Goal: Transaction & Acquisition: Purchase product/service

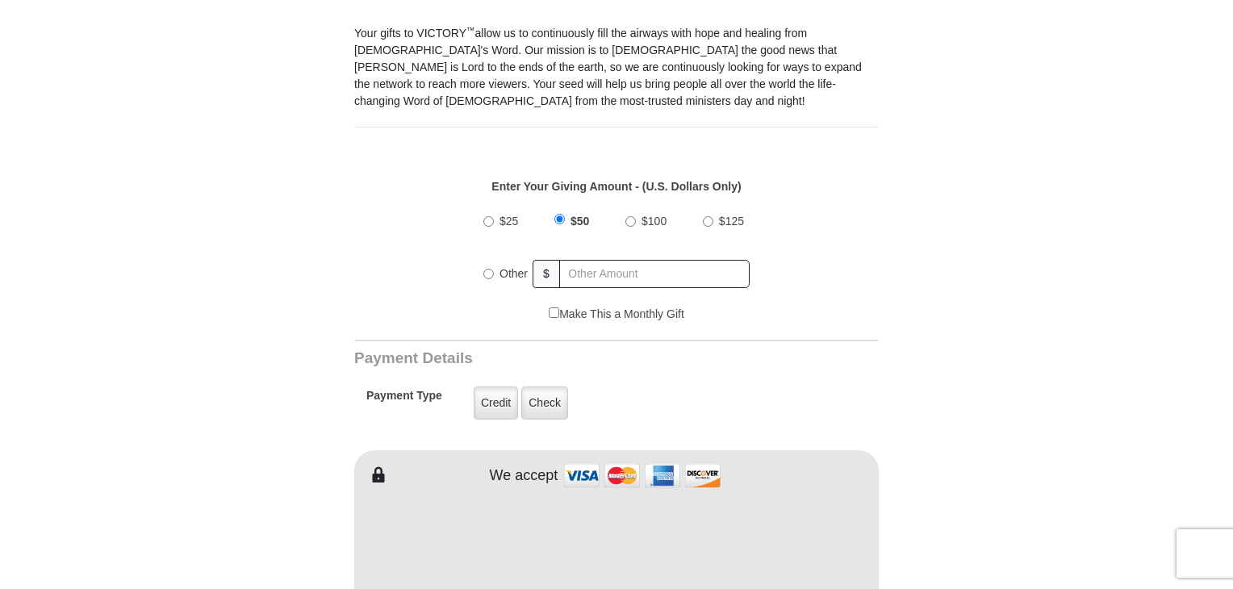
scroll to position [484, 0]
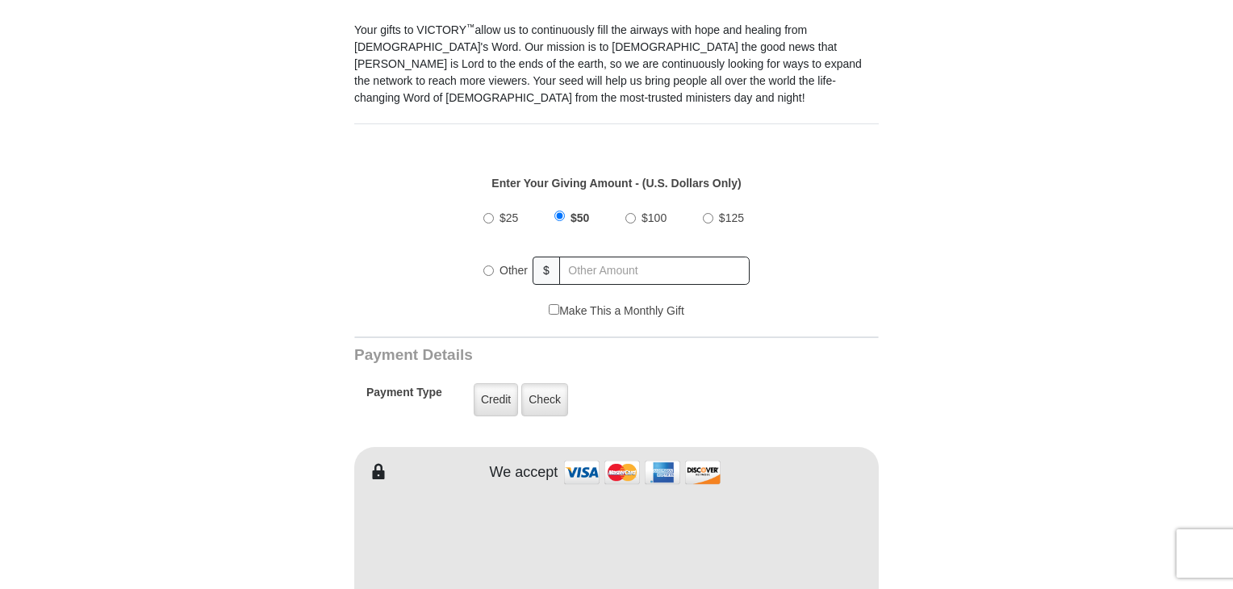
click at [484, 265] on input "Other" at bounding box center [488, 270] width 10 height 10
radio input "true"
click at [577, 257] on input "text" at bounding box center [655, 271] width 189 height 28
type input "150.00"
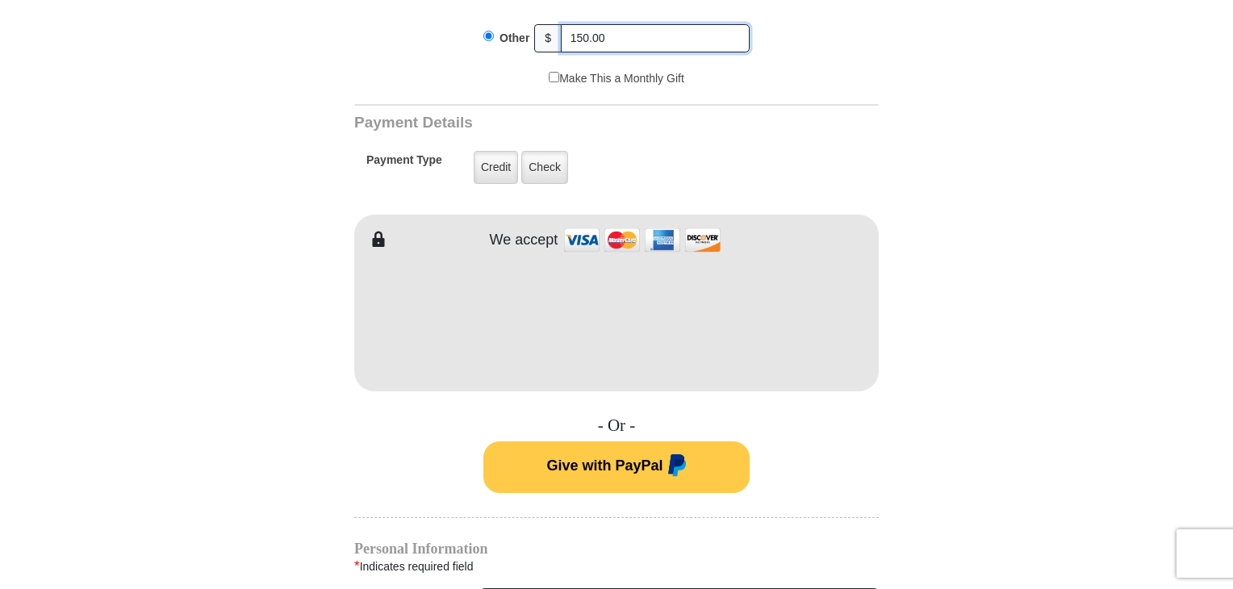
scroll to position [726, 0]
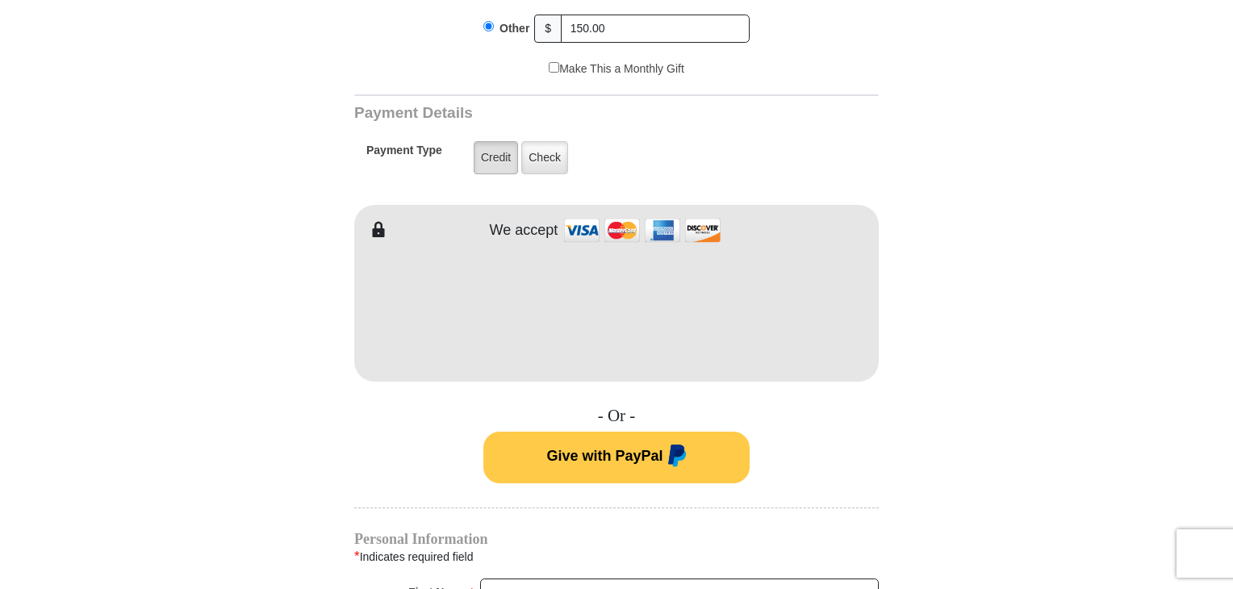
click at [499, 141] on label "Credit" at bounding box center [496, 157] width 44 height 33
click at [0, 0] on input "Credit" at bounding box center [0, 0] width 0 height 0
type input "[PERSON_NAME]"
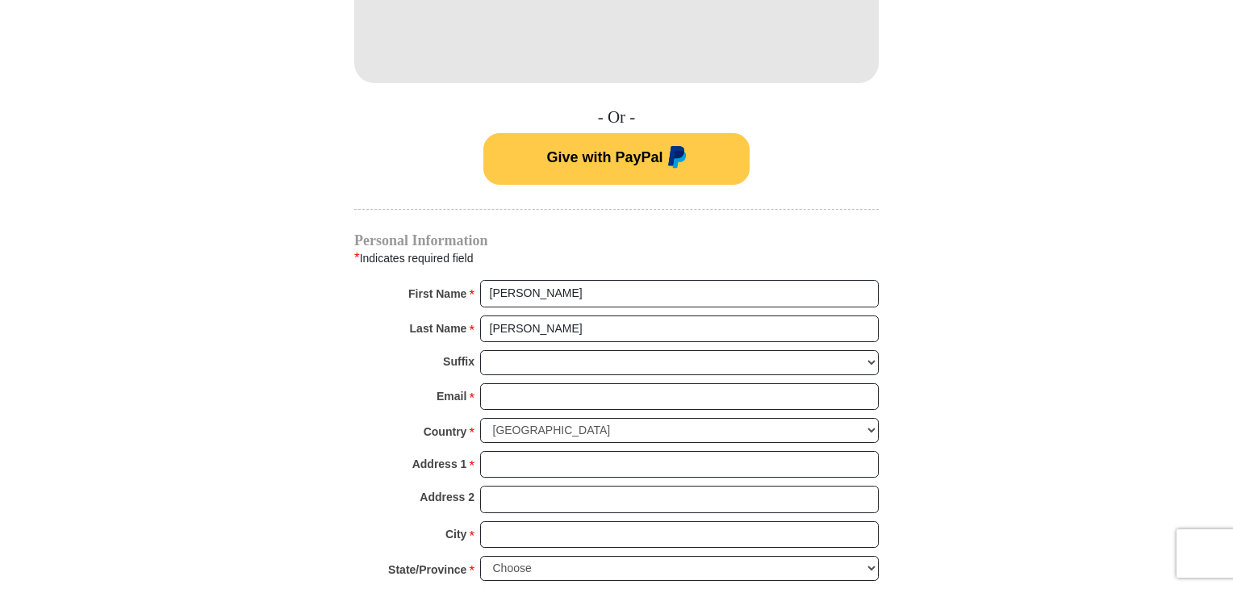
scroll to position [1210, 0]
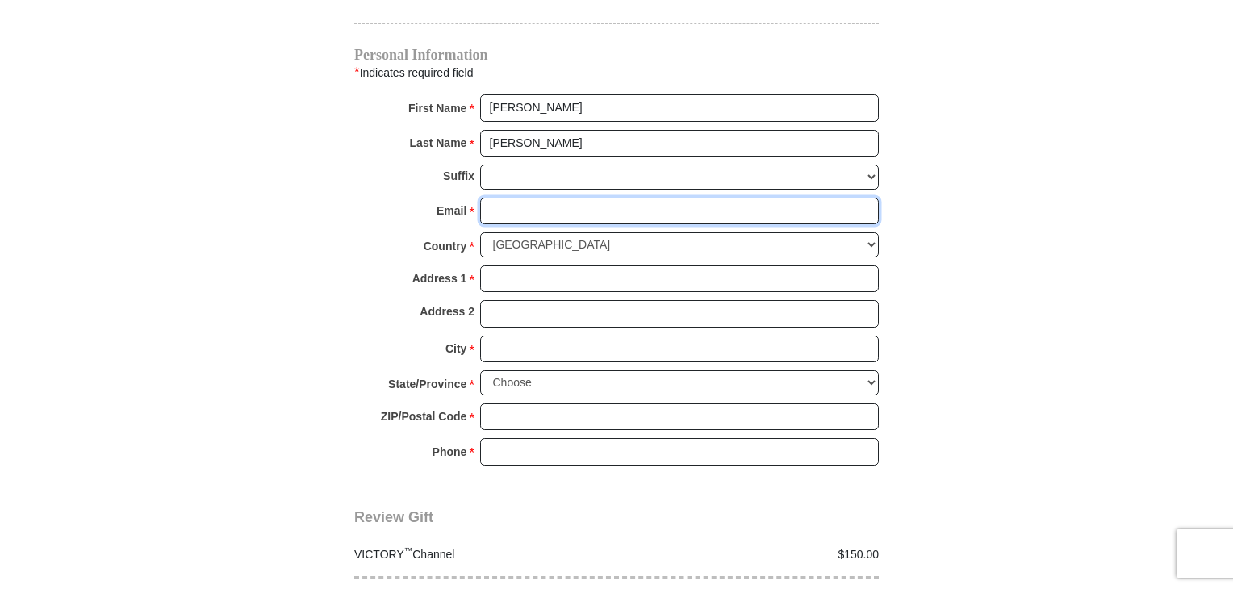
click at [573, 198] on input "Email *" at bounding box center [679, 211] width 399 height 27
type input "[EMAIL_ADDRESS][DOMAIN_NAME]"
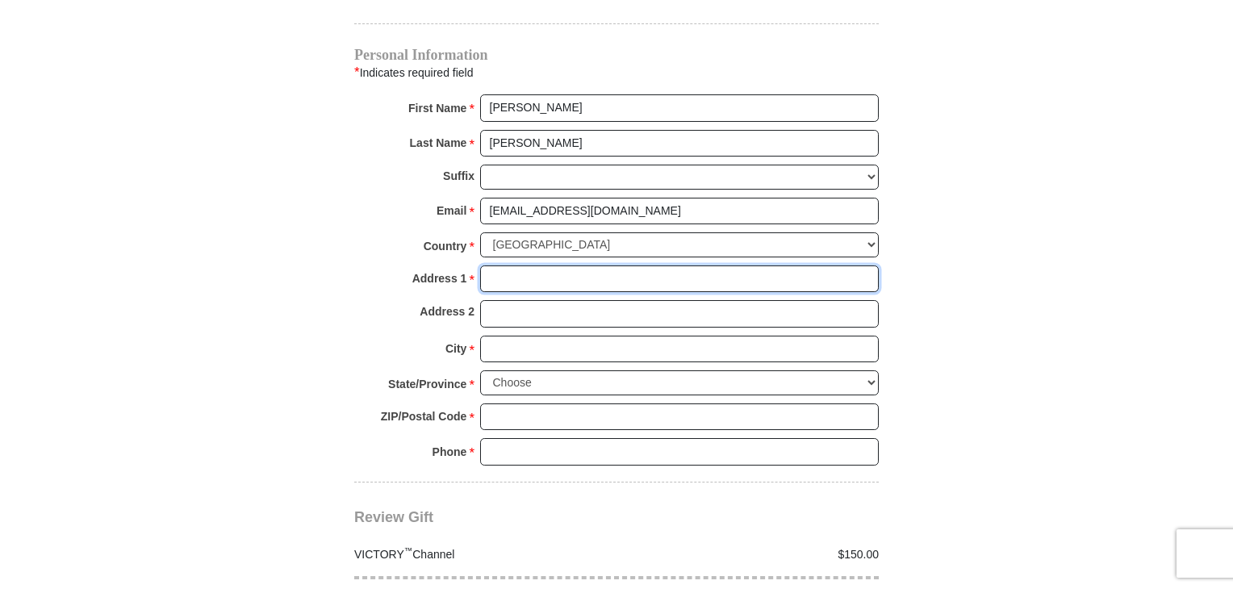
type input "22394 Nature Ave"
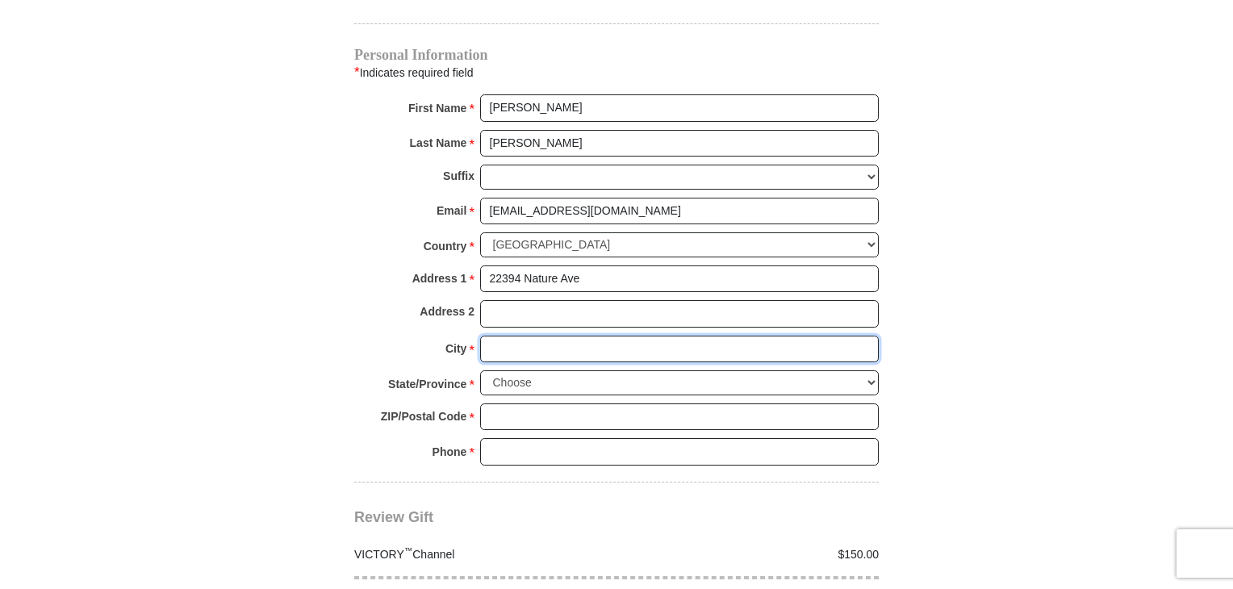
type input "[PERSON_NAME]"
select select "MN"
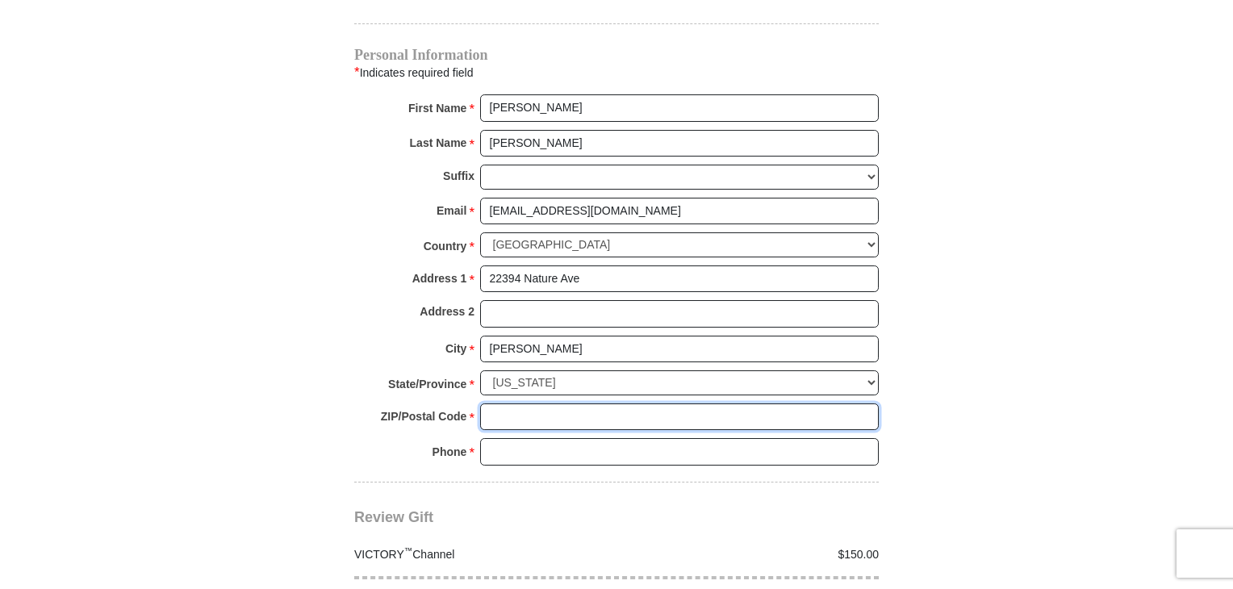
type input "55350"
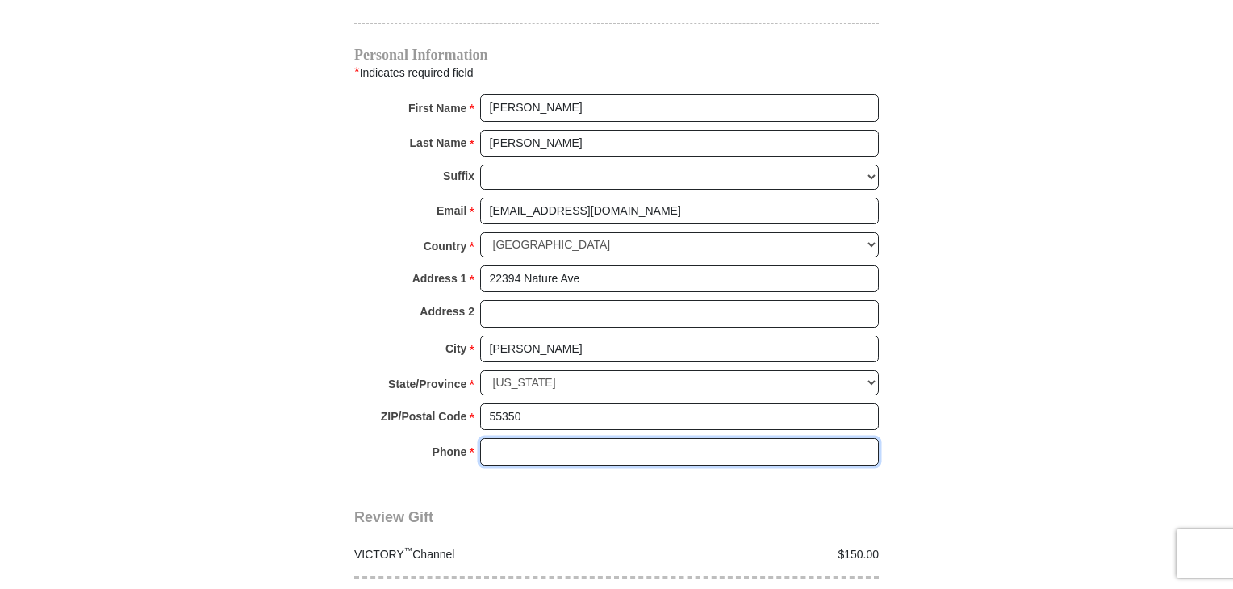
type input "3204208790"
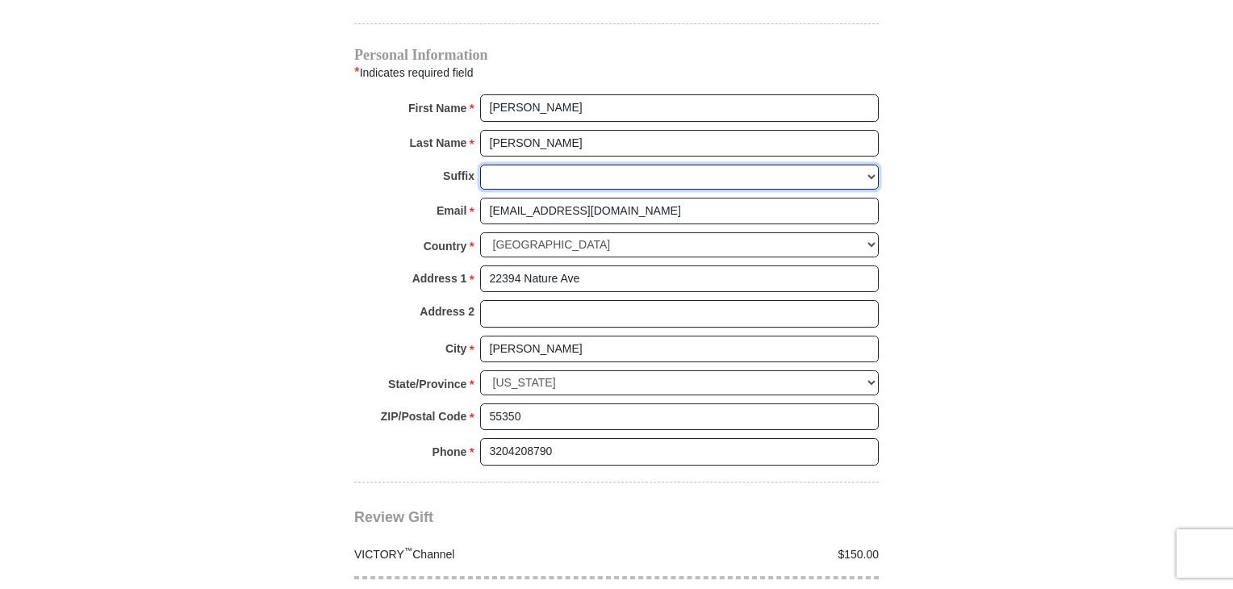
click at [875, 165] on select "[PERSON_NAME] I II III IV V VI" at bounding box center [679, 177] width 399 height 25
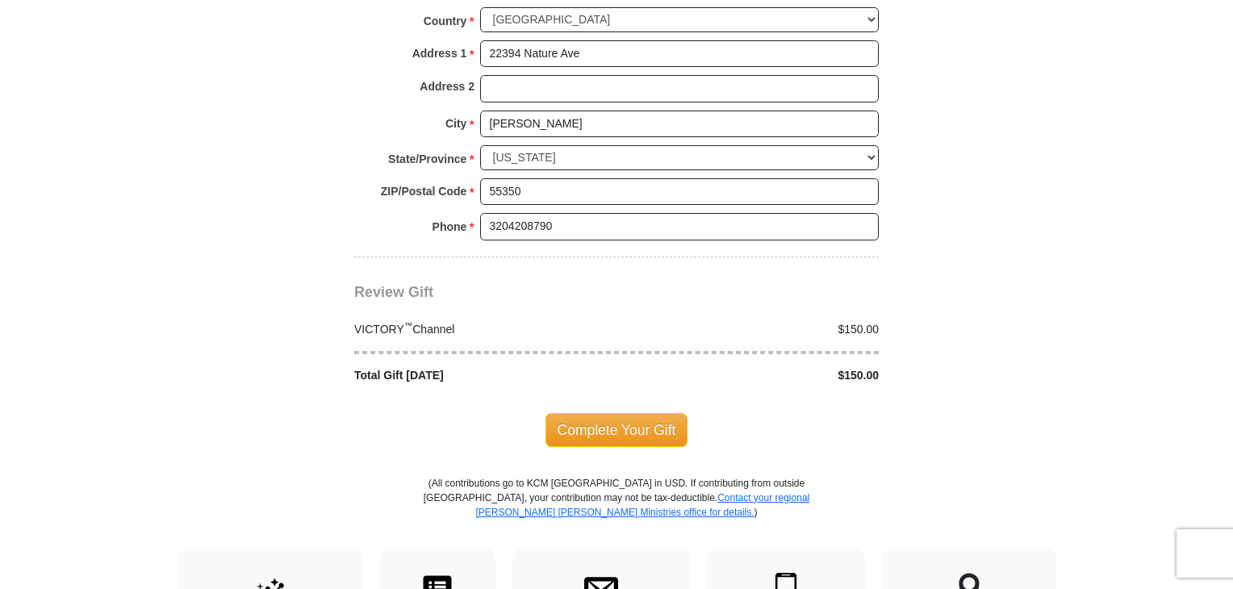
scroll to position [1533, 0]
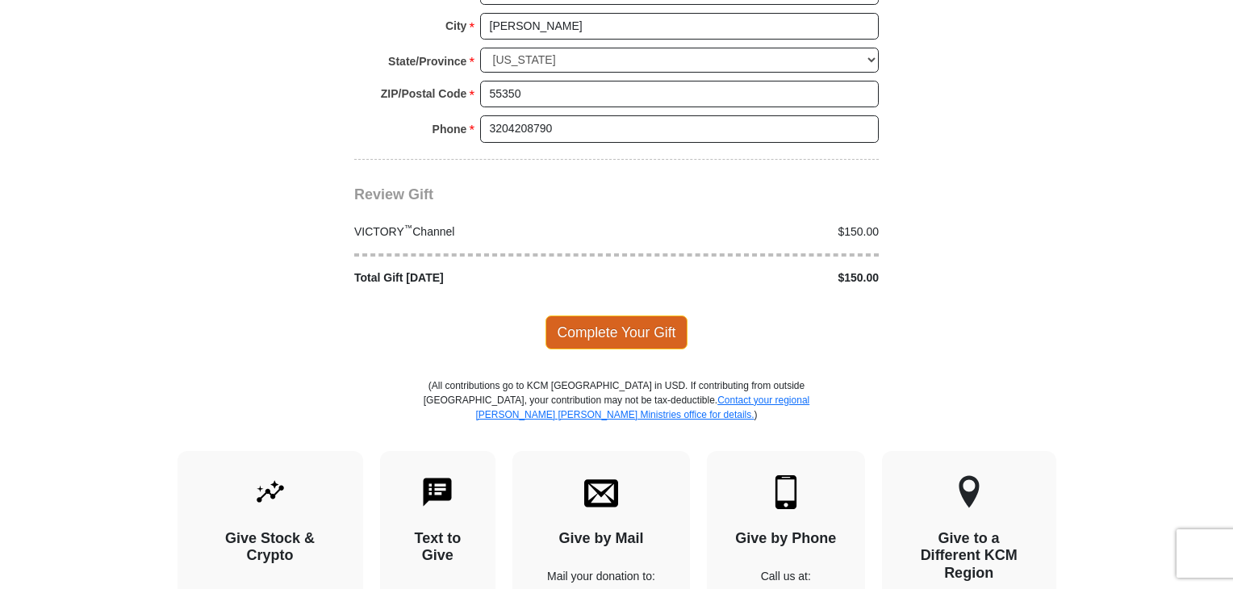
click at [618, 315] on span "Complete Your Gift" at bounding box center [616, 332] width 143 height 34
